Goal: Transaction & Acquisition: Purchase product/service

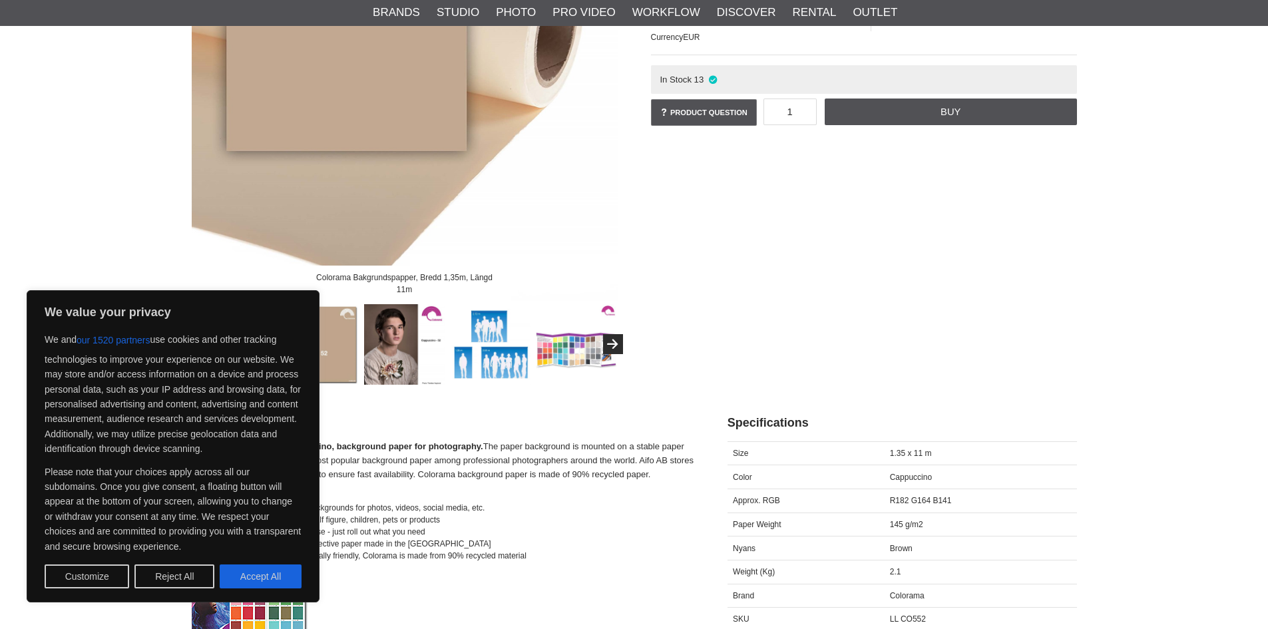
scroll to position [266, 0]
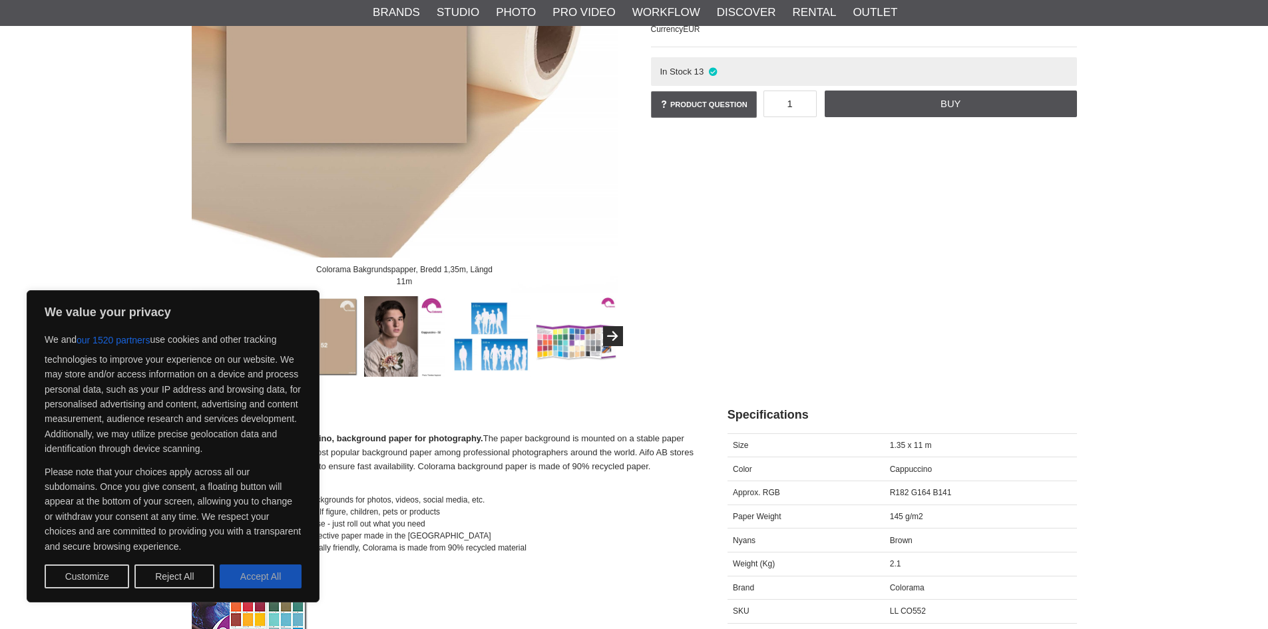
click at [242, 588] on button "Accept All" at bounding box center [261, 576] width 82 height 24
checkbox input "true"
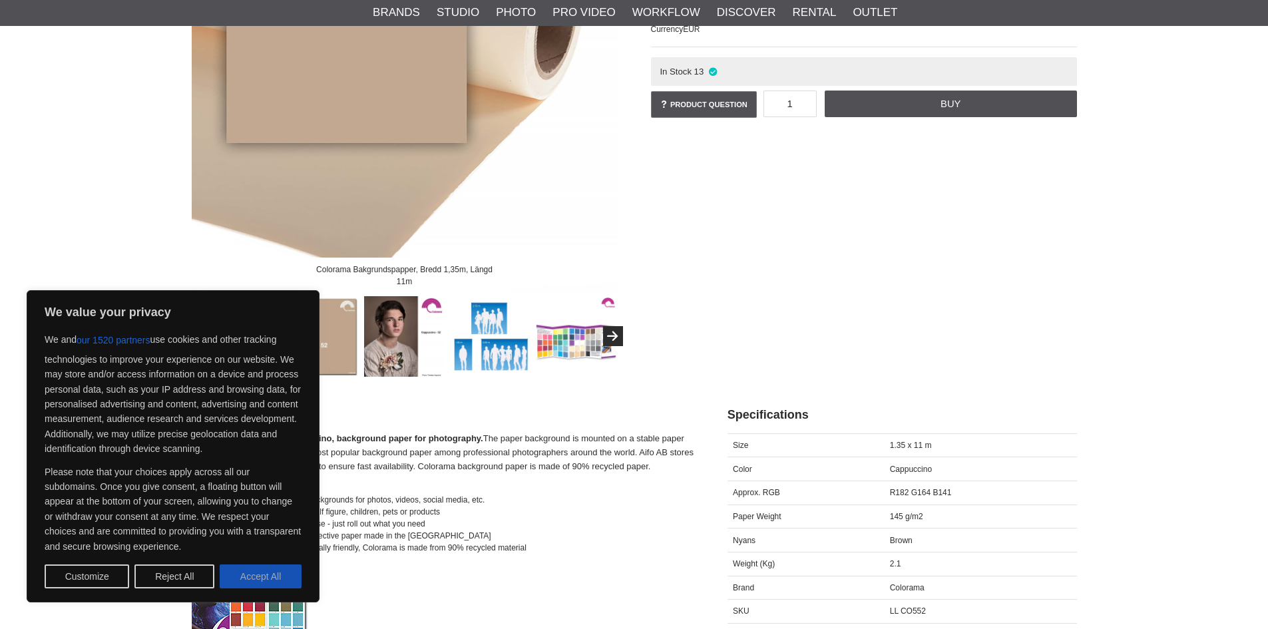
checkbox input "true"
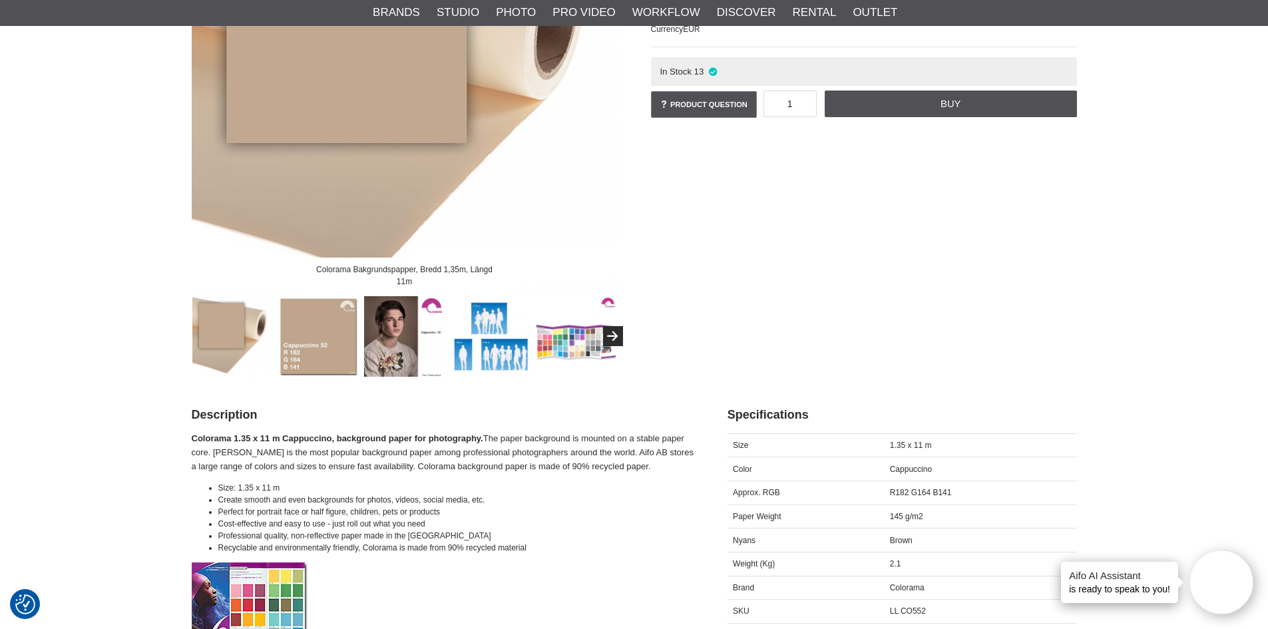
click at [387, 358] on img at bounding box center [404, 336] width 81 height 81
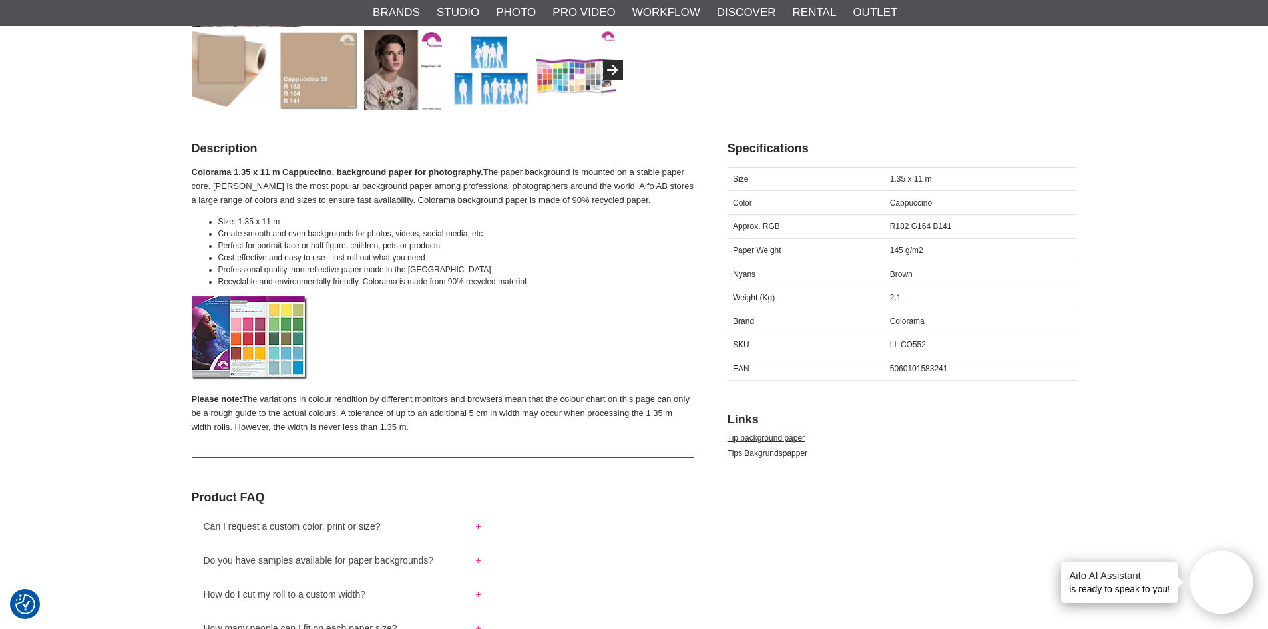
scroll to position [399, 0]
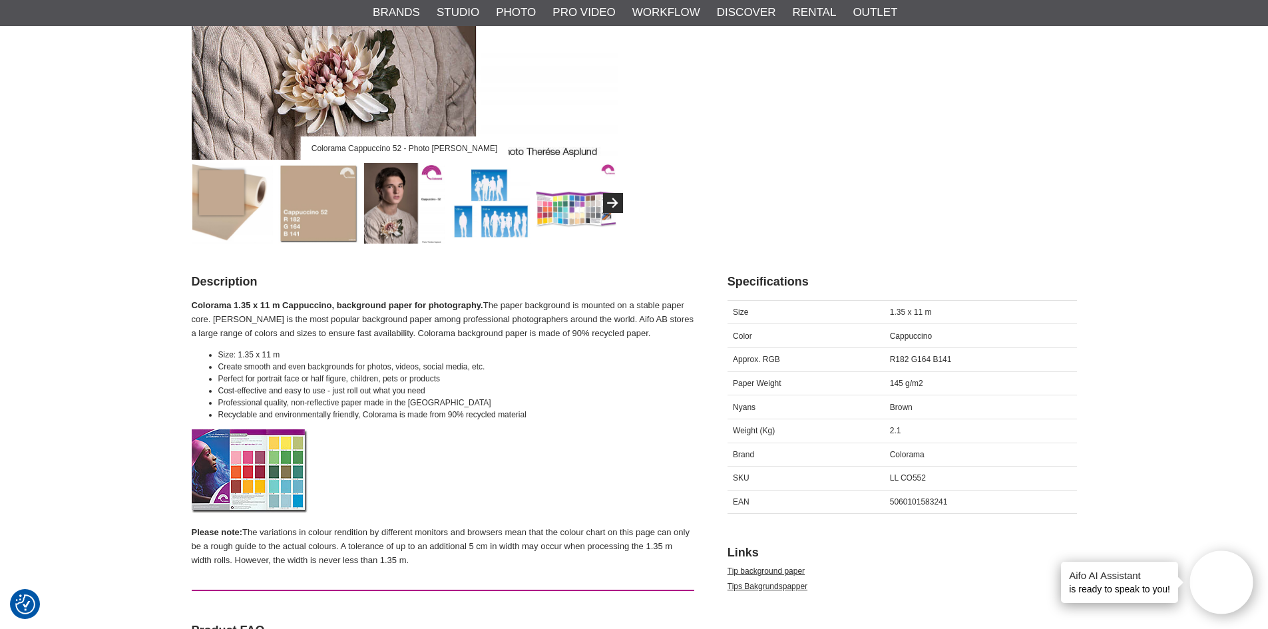
click at [314, 220] on img at bounding box center [318, 203] width 81 height 81
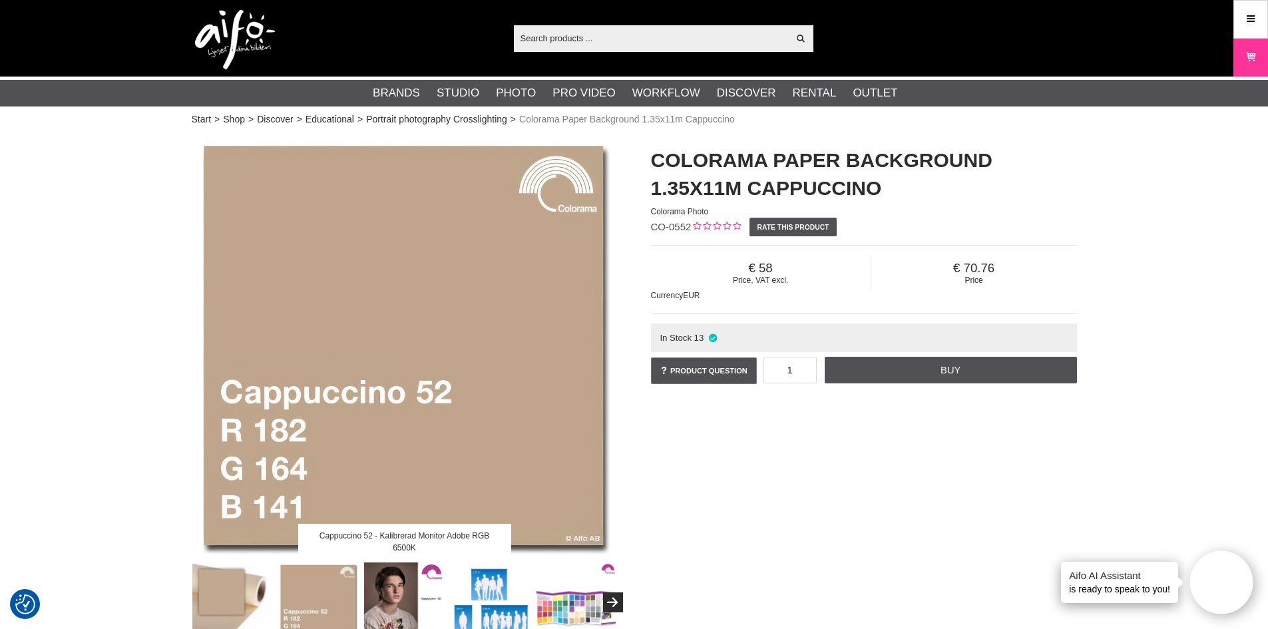
scroll to position [133, 0]
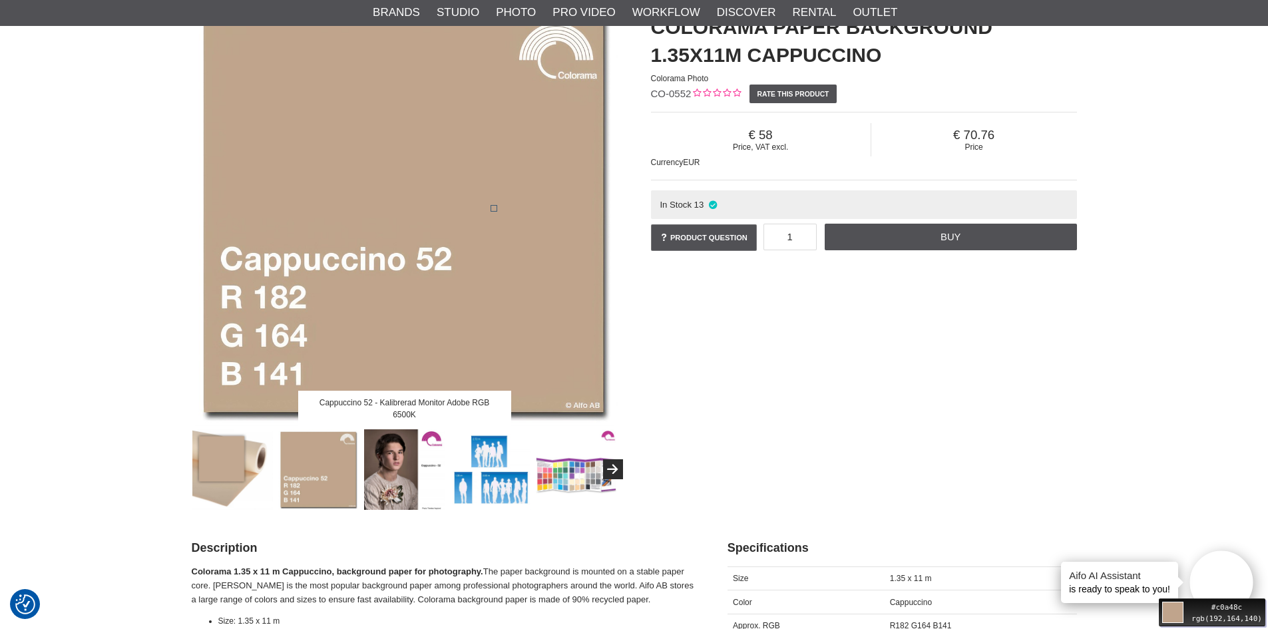
click at [480, 192] on img at bounding box center [405, 213] width 426 height 426
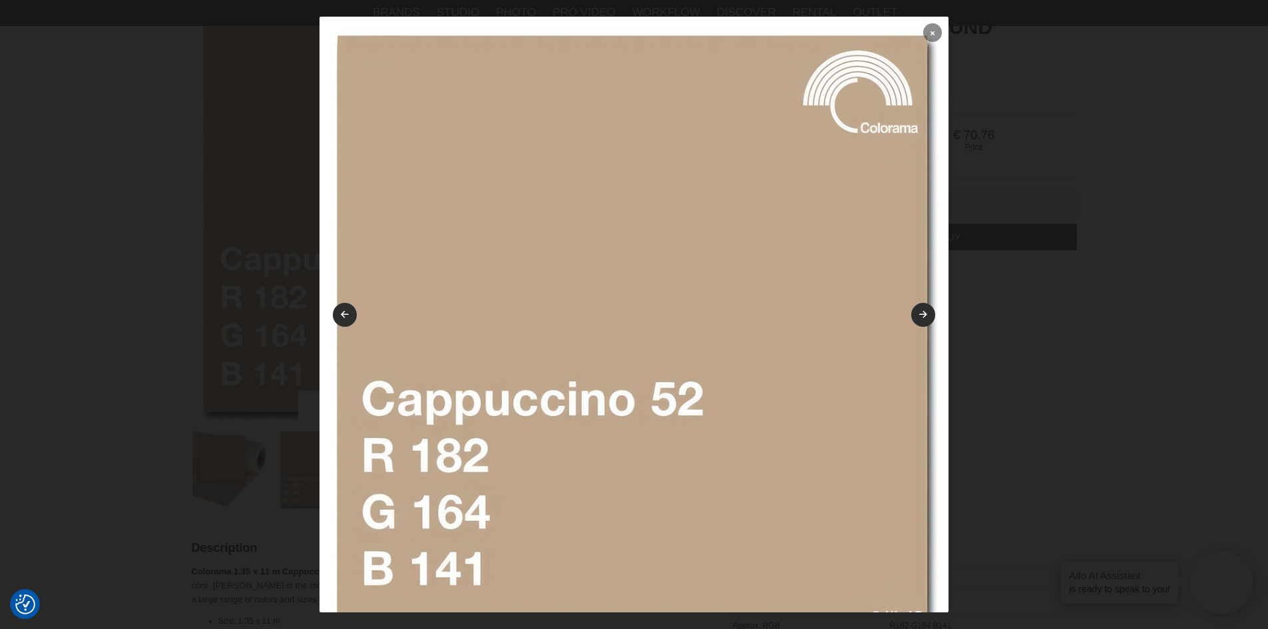
click at [930, 31] on icon at bounding box center [932, 32] width 4 height 7
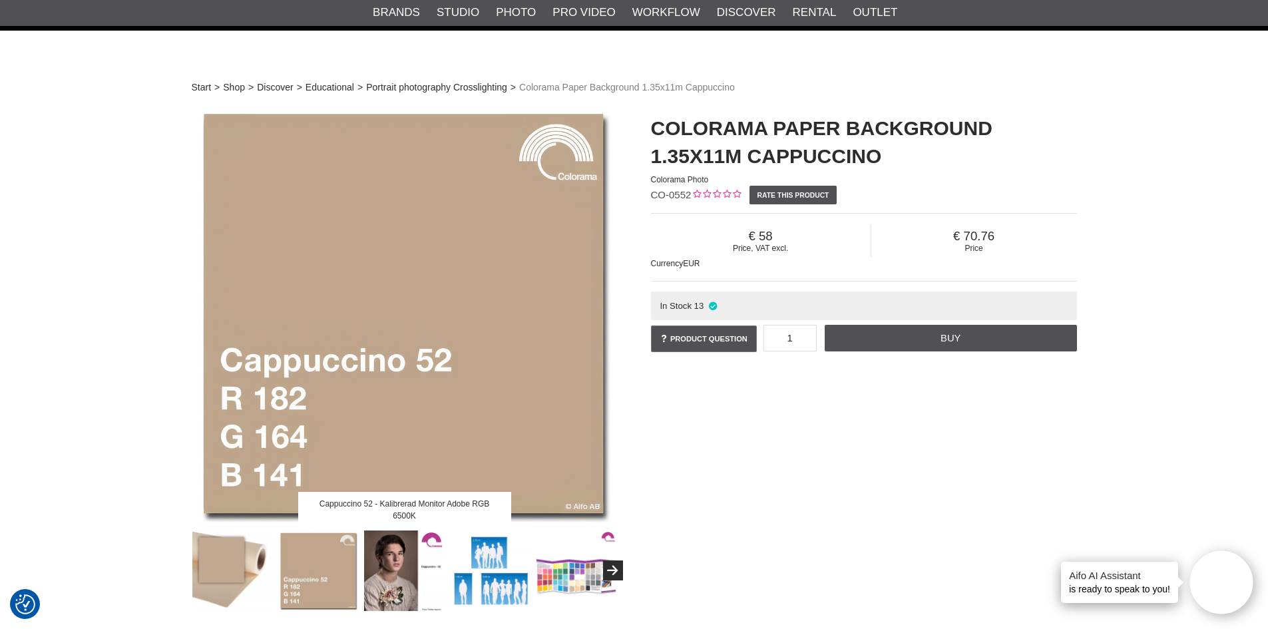
scroll to position [0, 0]
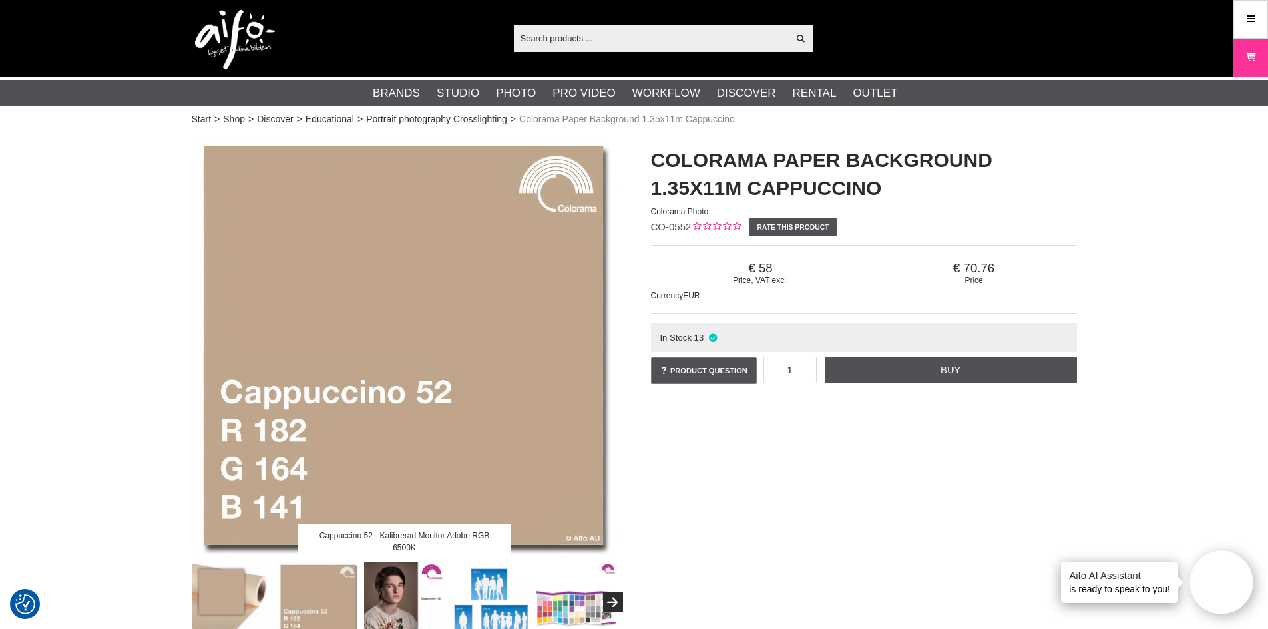
click at [655, 162] on h1 "Colorama Paper Background 1.35x11m Cappuccino" at bounding box center [864, 174] width 426 height 56
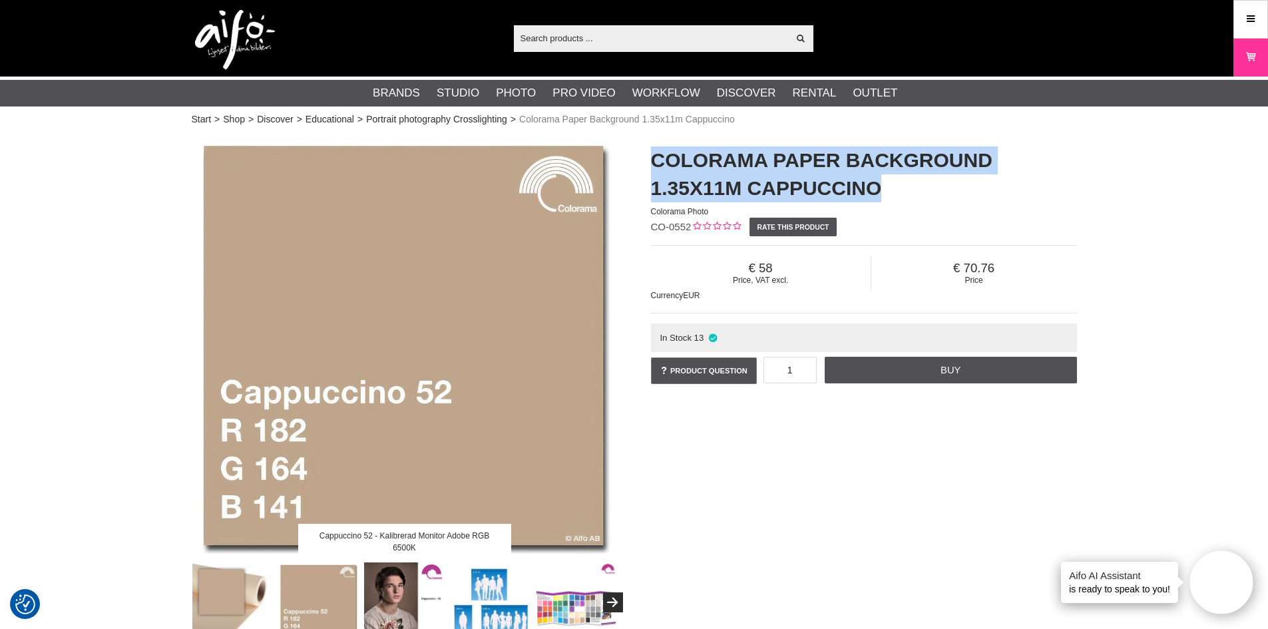
drag, startPoint x: 655, startPoint y: 162, endPoint x: 877, endPoint y: 182, distance: 222.5
click at [877, 182] on h1 "Colorama Paper Background 1.35x11m Cappuccino" at bounding box center [864, 174] width 426 height 56
drag, startPoint x: 884, startPoint y: 188, endPoint x: 651, endPoint y: 166, distance: 233.9
click at [651, 166] on h1 "Colorama Paper Background 1.35x11m Cappuccino" at bounding box center [864, 174] width 426 height 56
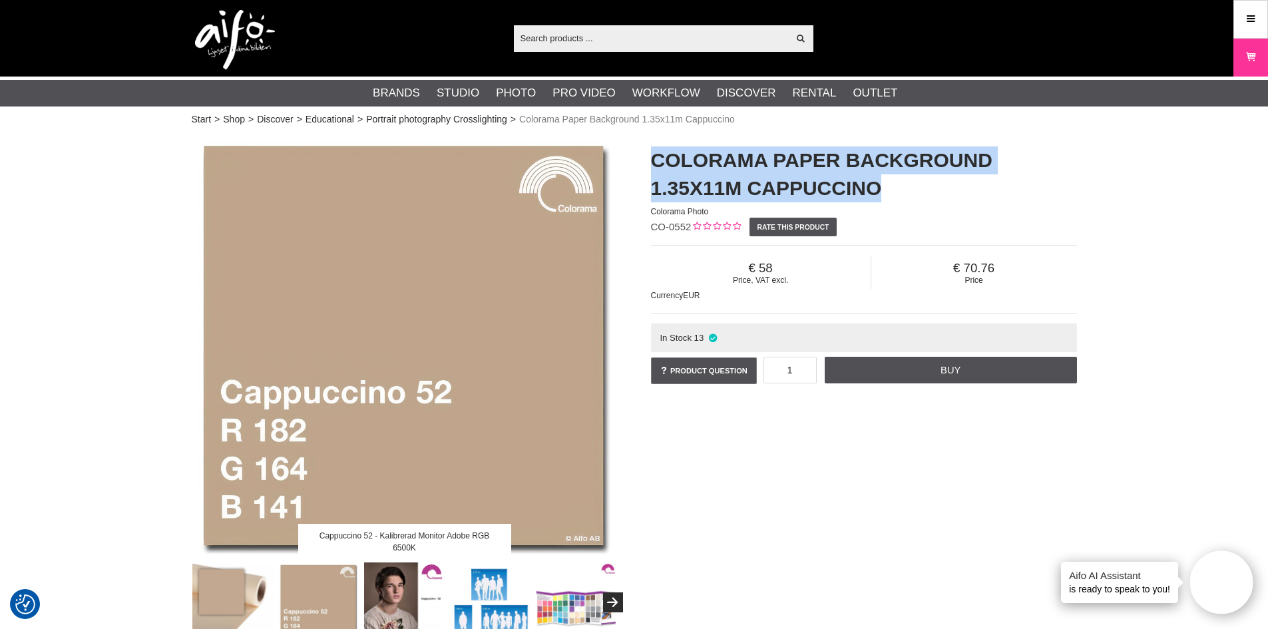
copy h1 "Colorama Paper Background 1.35x11m Cappuccino"
